Goal: Navigation & Orientation: Understand site structure

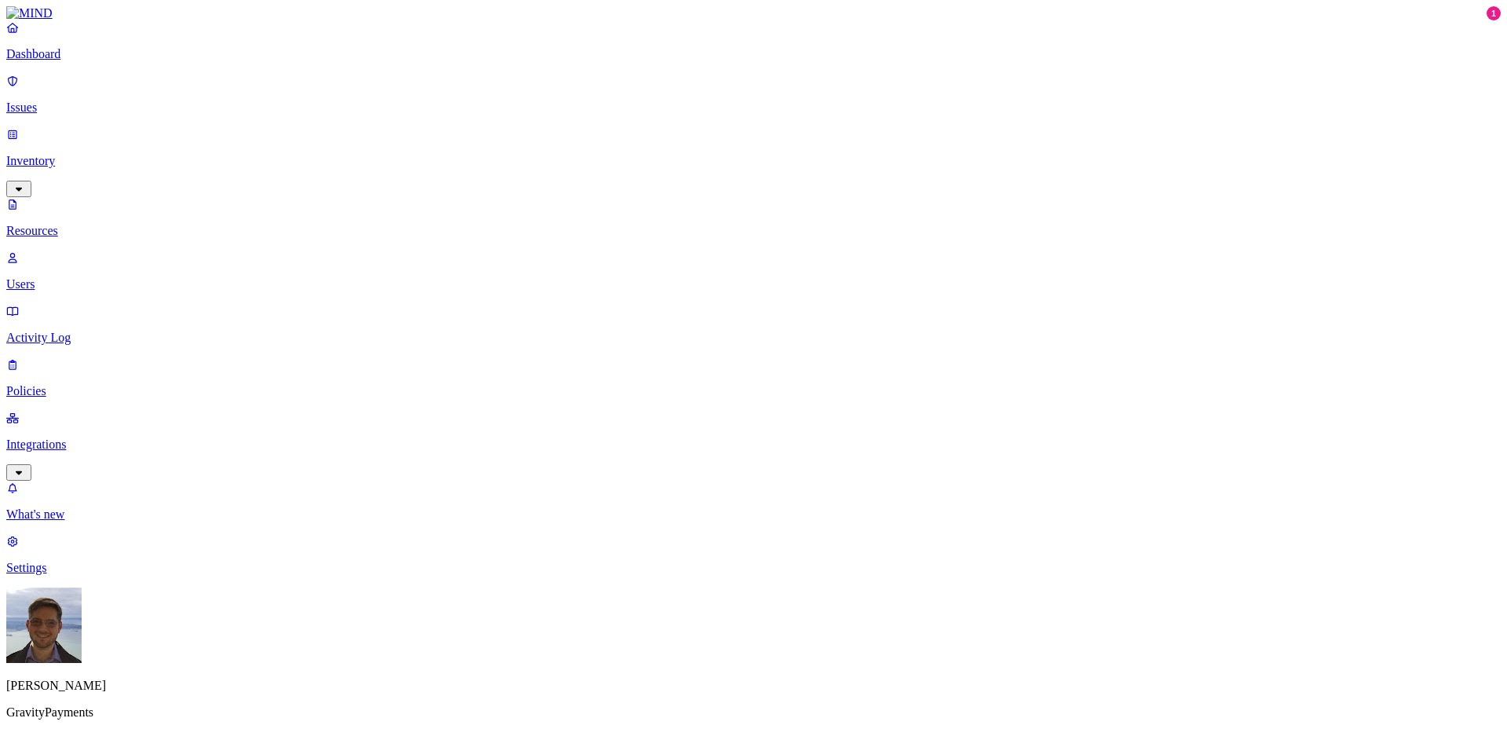
click at [62, 277] on p "Users" at bounding box center [753, 284] width 1495 height 14
click at [62, 57] on link "Dashboard" at bounding box center [753, 40] width 1495 height 41
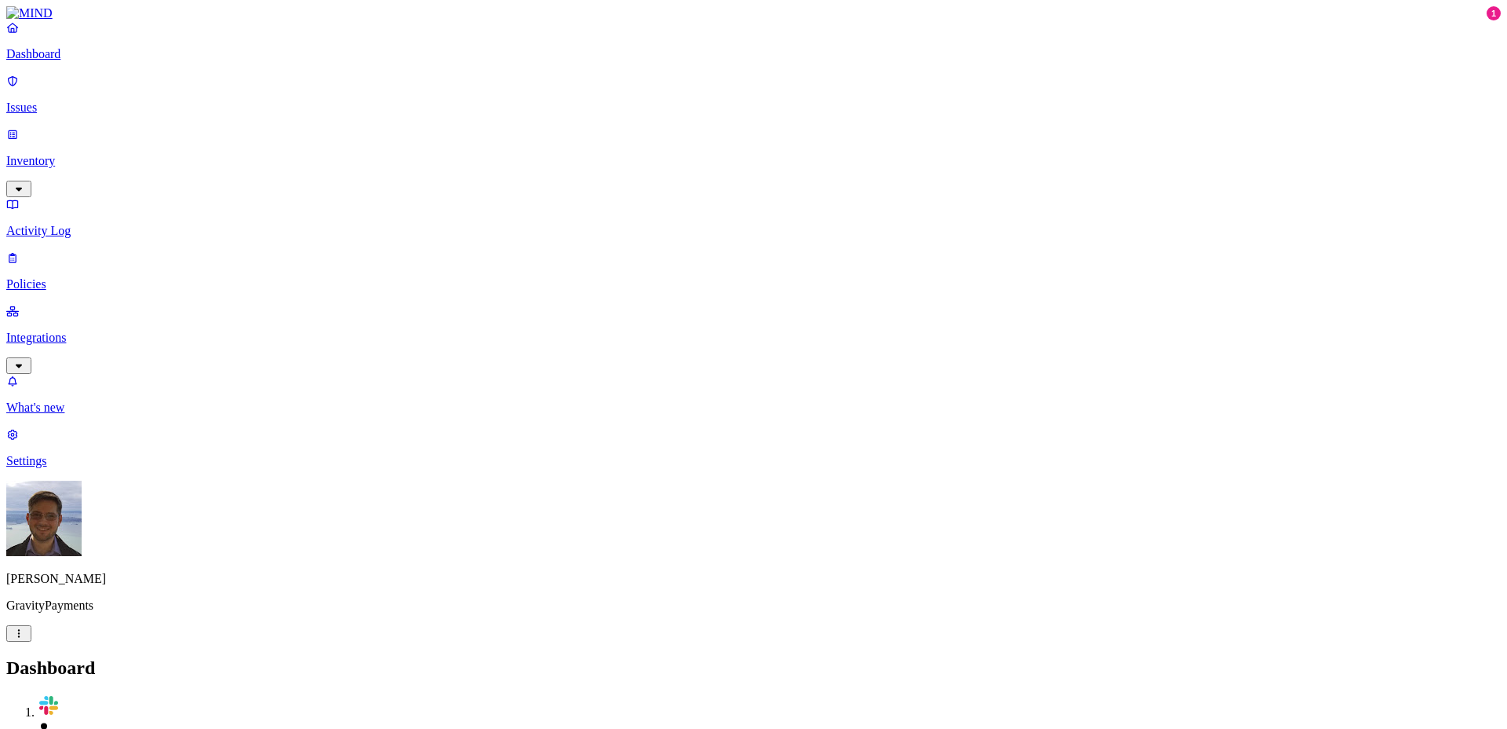
click at [70, 100] on p "Issues" at bounding box center [753, 107] width 1495 height 14
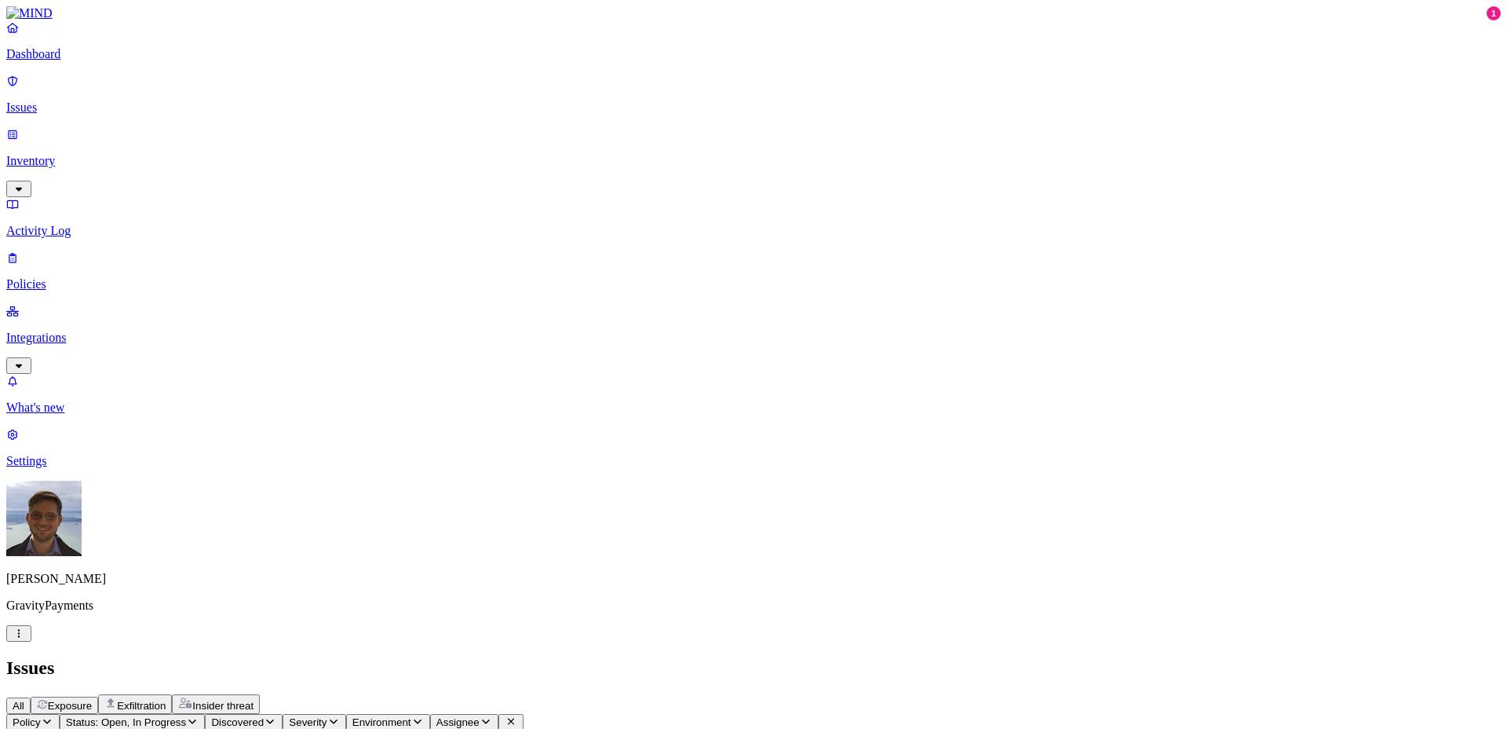
click at [75, 154] on p "Inventory" at bounding box center [753, 161] width 1495 height 14
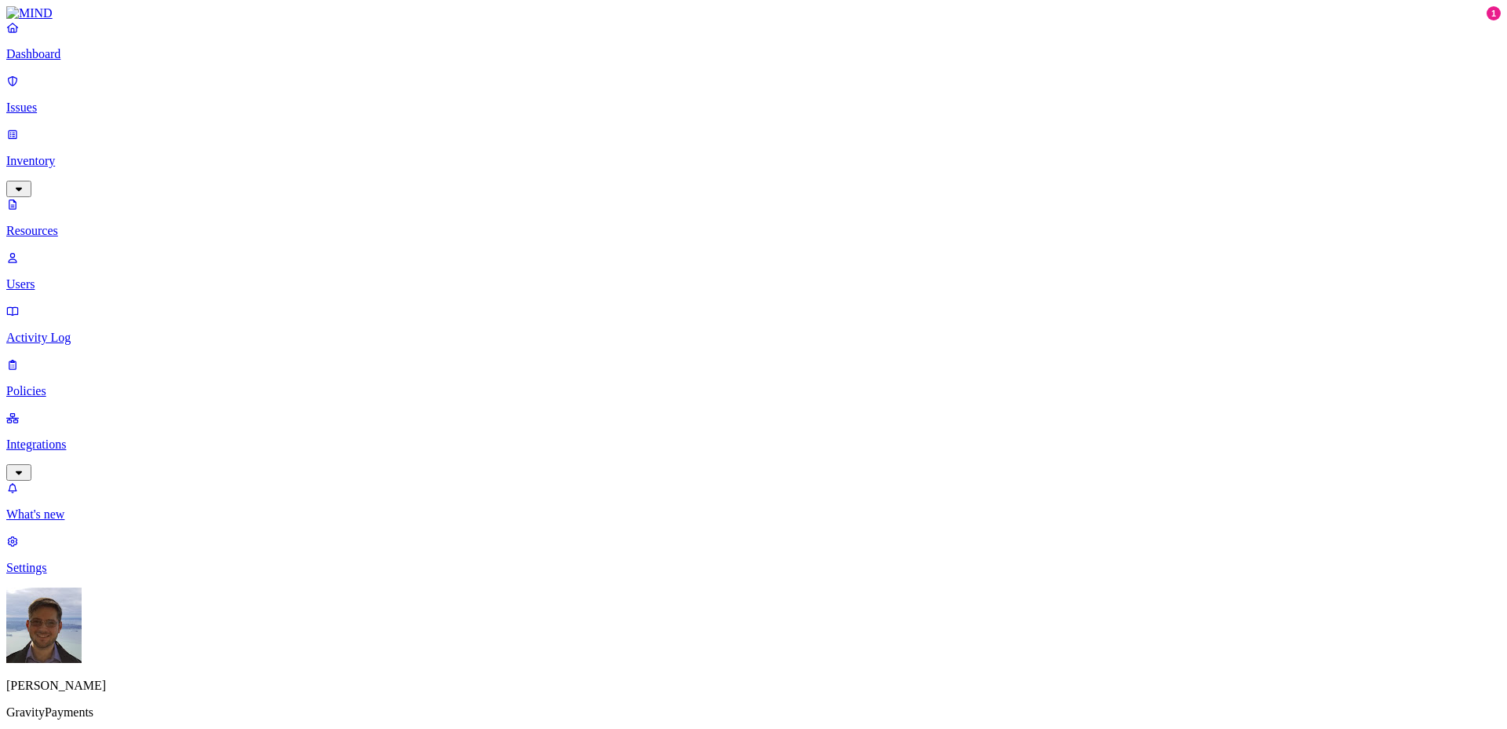
click at [83, 331] on p "Activity Log" at bounding box center [753, 338] width 1495 height 14
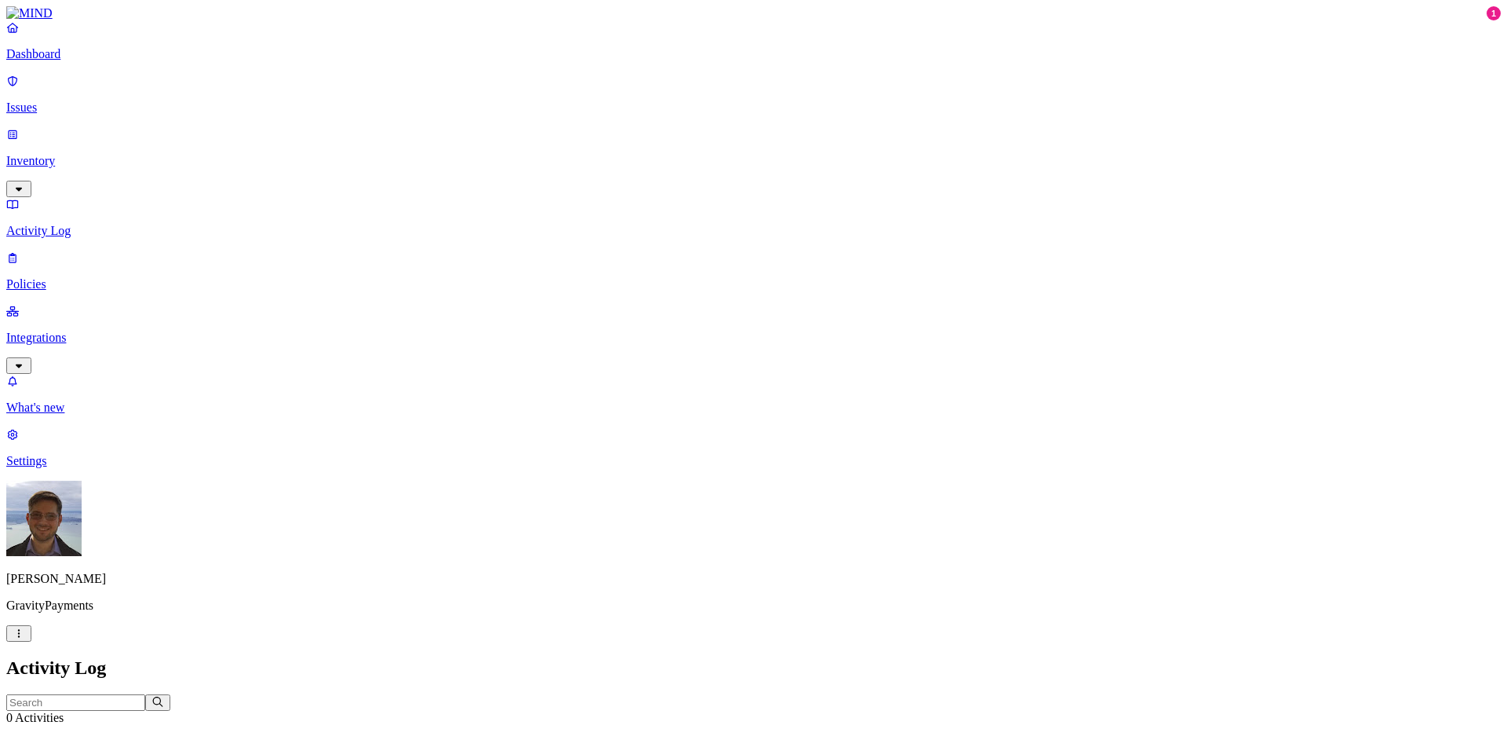
click at [80, 250] on link "Policies" at bounding box center [753, 270] width 1495 height 41
click at [126, 331] on p "Integrations" at bounding box center [753, 338] width 1495 height 14
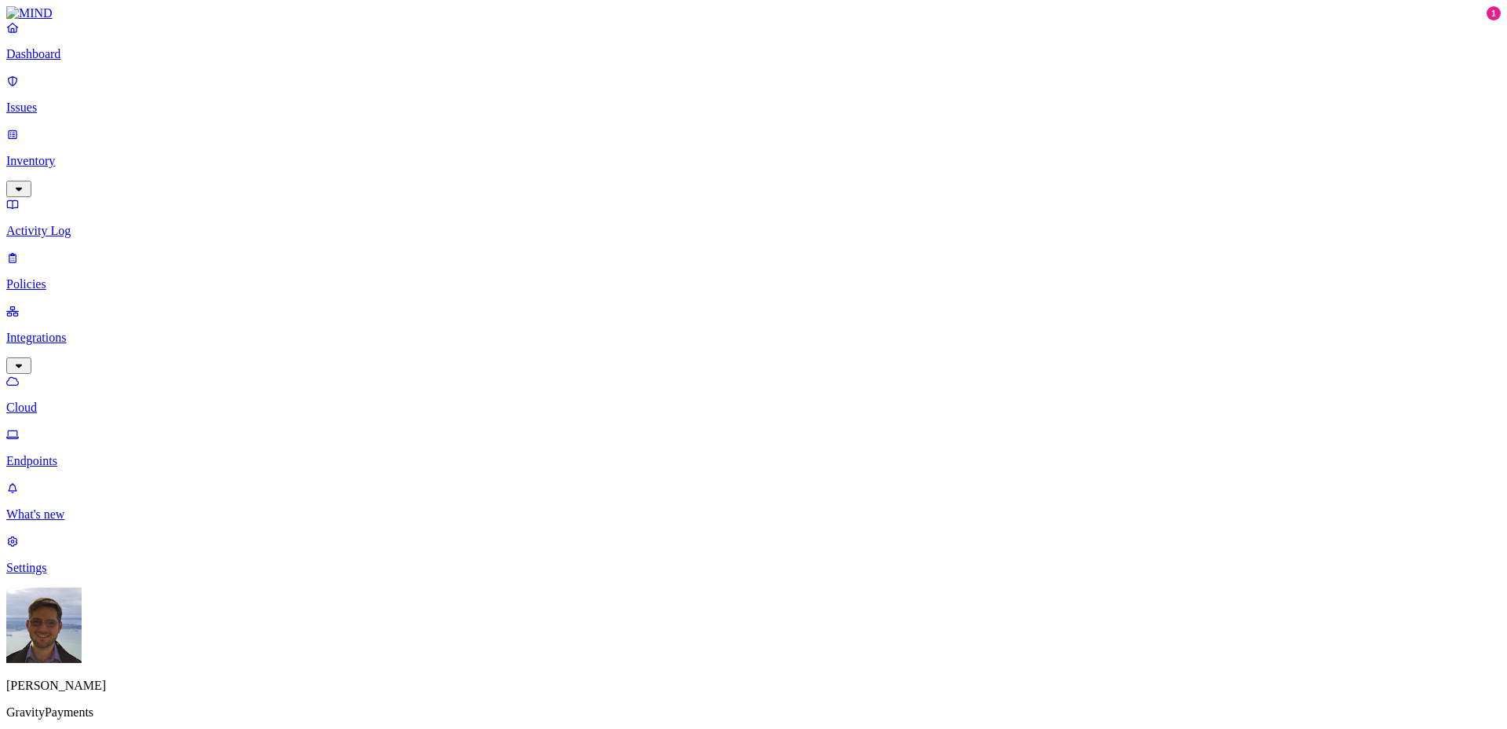
click at [89, 427] on link "Endpoints" at bounding box center [753, 447] width 1495 height 41
click at [60, 521] on p "What's new" at bounding box center [753, 514] width 1495 height 14
click at [74, 61] on link "Dashboard" at bounding box center [753, 40] width 1495 height 41
click at [75, 61] on p "Dashboard" at bounding box center [753, 54] width 1495 height 14
